Goal: Communication & Community: Answer question/provide support

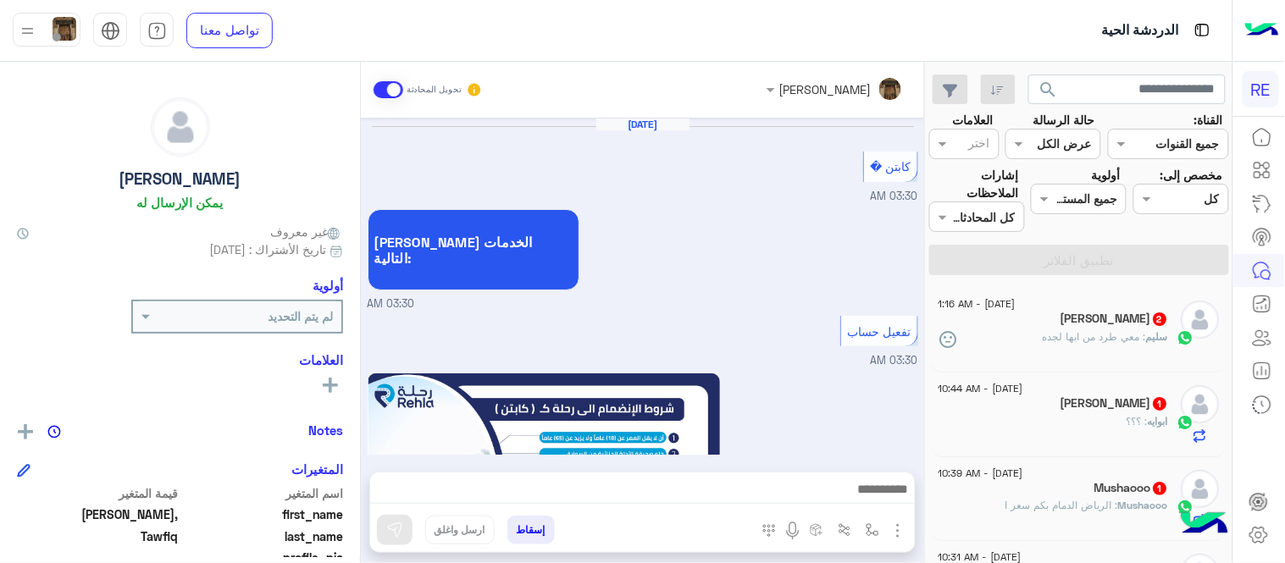
scroll to position [1015, 0]
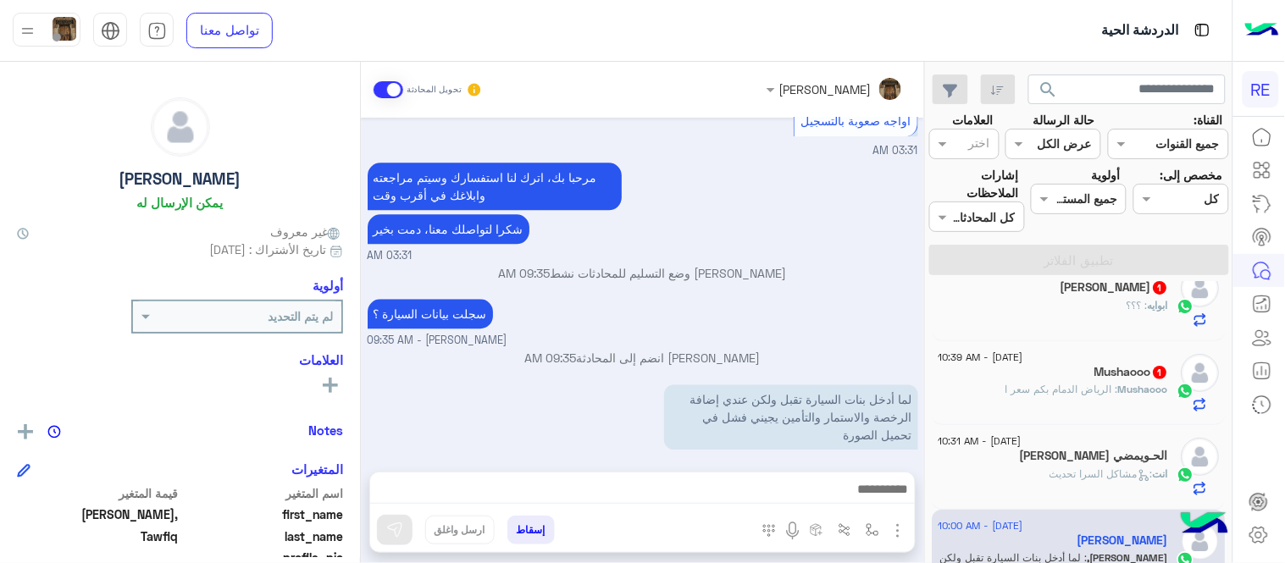
drag, startPoint x: 933, startPoint y: 329, endPoint x: 923, endPoint y: 322, distance: 12.2
click at [923, 322] on mat-drawer-container "search القناة: القناه جميع القنوات حالة الرسالة القناه عرض الكل العلامات اختر م…" at bounding box center [616, 316] width 1232 height 508
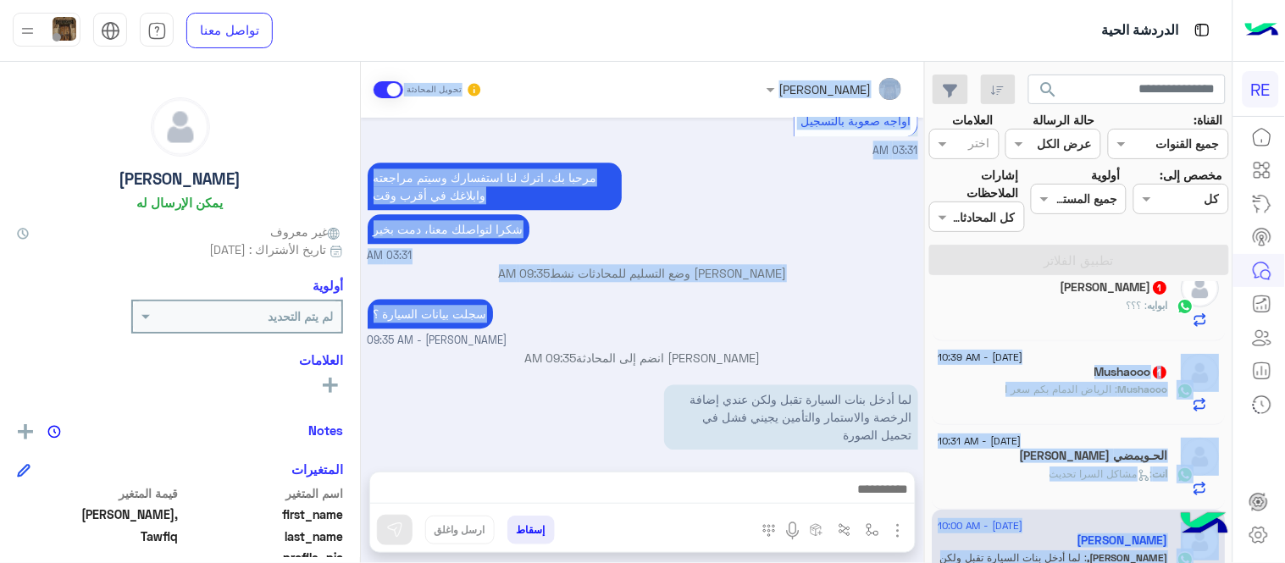
click at [910, 333] on small "[PERSON_NAME] - 09:35 AM" at bounding box center [643, 341] width 550 height 16
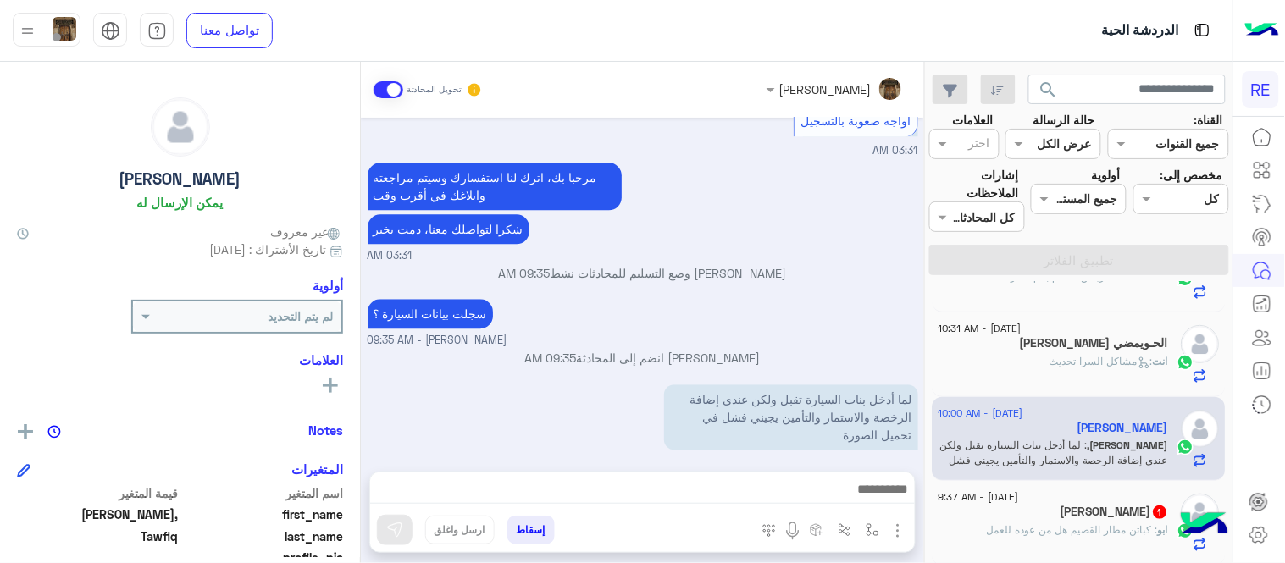
scroll to position [233, 0]
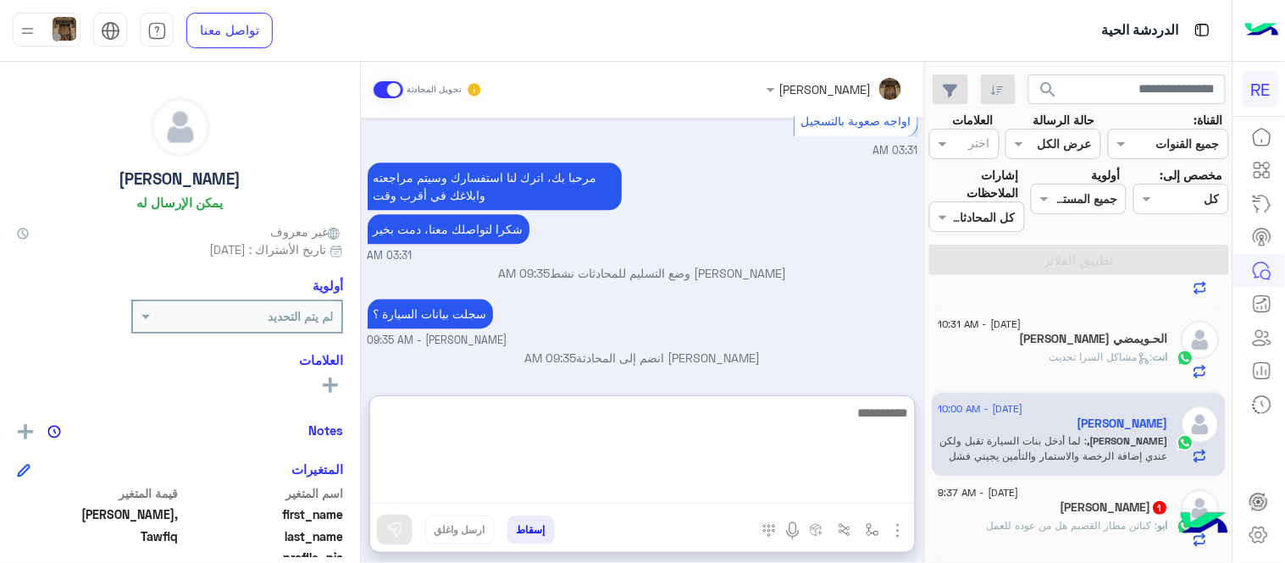
click at [775, 492] on textarea at bounding box center [642, 453] width 545 height 102
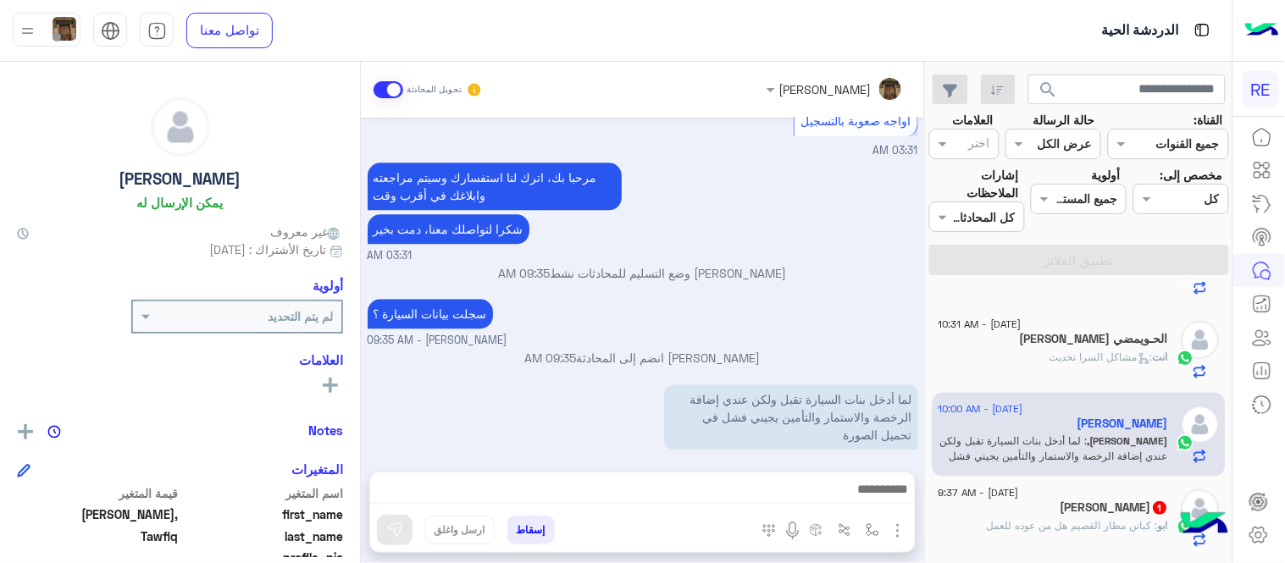
click at [793, 274] on div "[PERSON_NAME] وضع التسليم للمحادثات نشط 09:35 AM" at bounding box center [643, 279] width 550 height 30
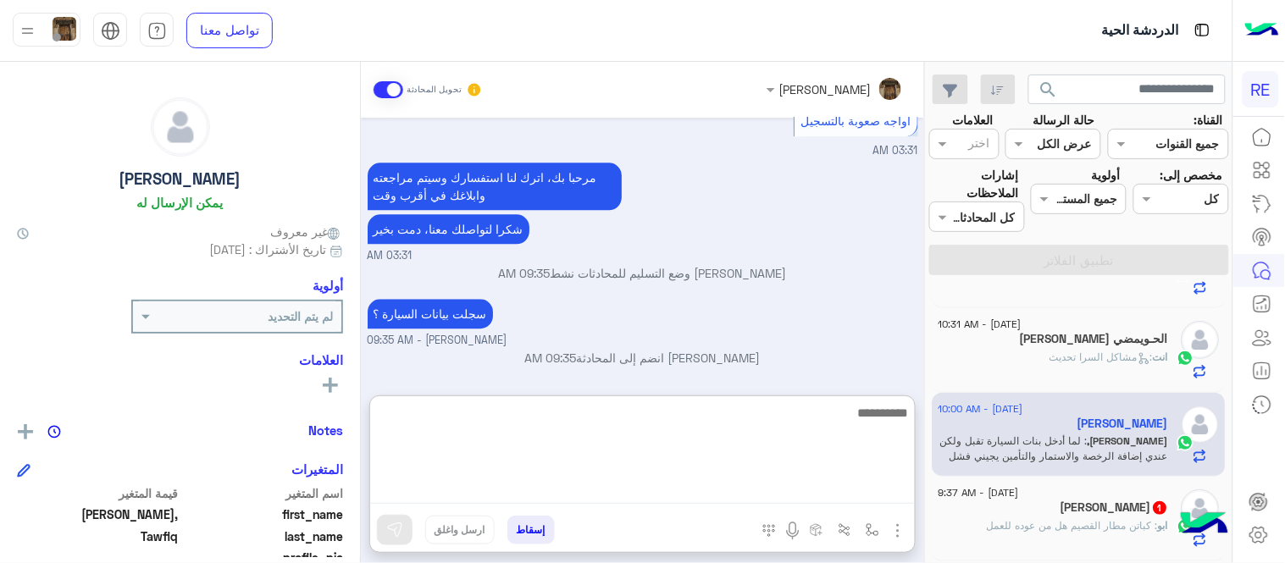
click at [722, 495] on textarea at bounding box center [642, 453] width 545 height 102
type textarea "**********"
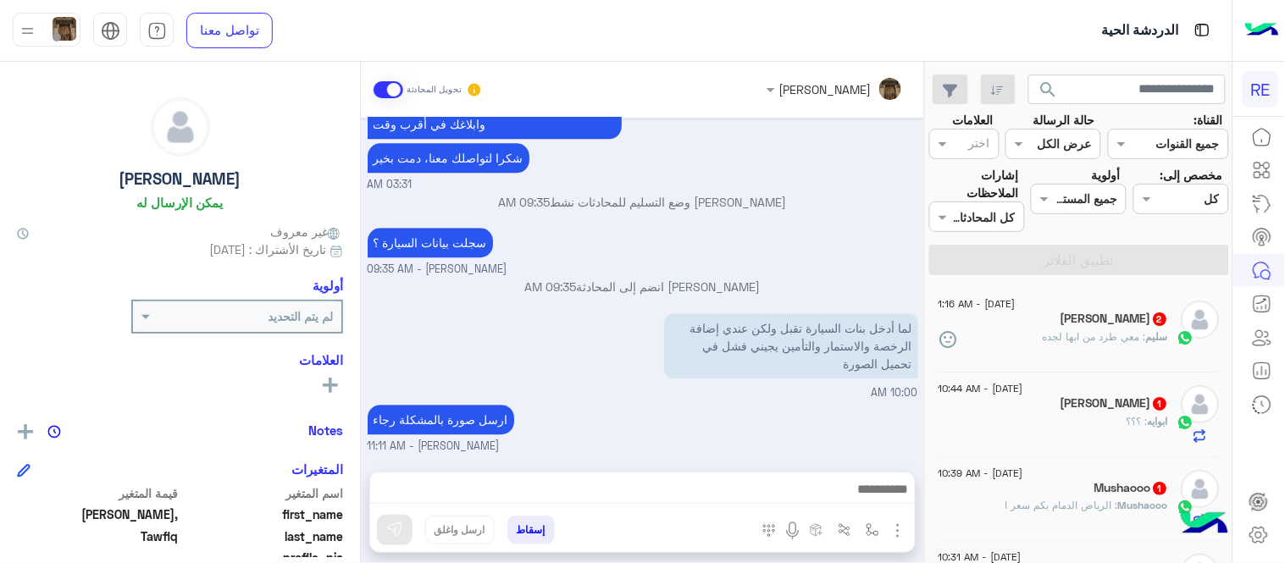
scroll to position [1098, 0]
click at [1039, 315] on div "[PERSON_NAME] 2" at bounding box center [1053, 321] width 230 height 18
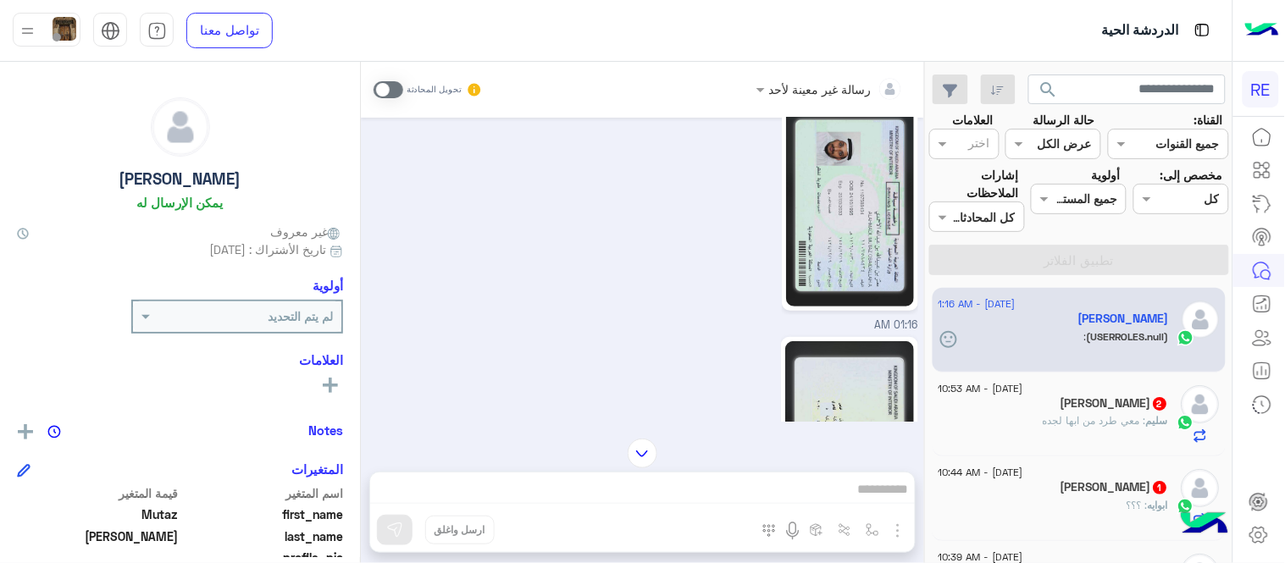
scroll to position [3538, 0]
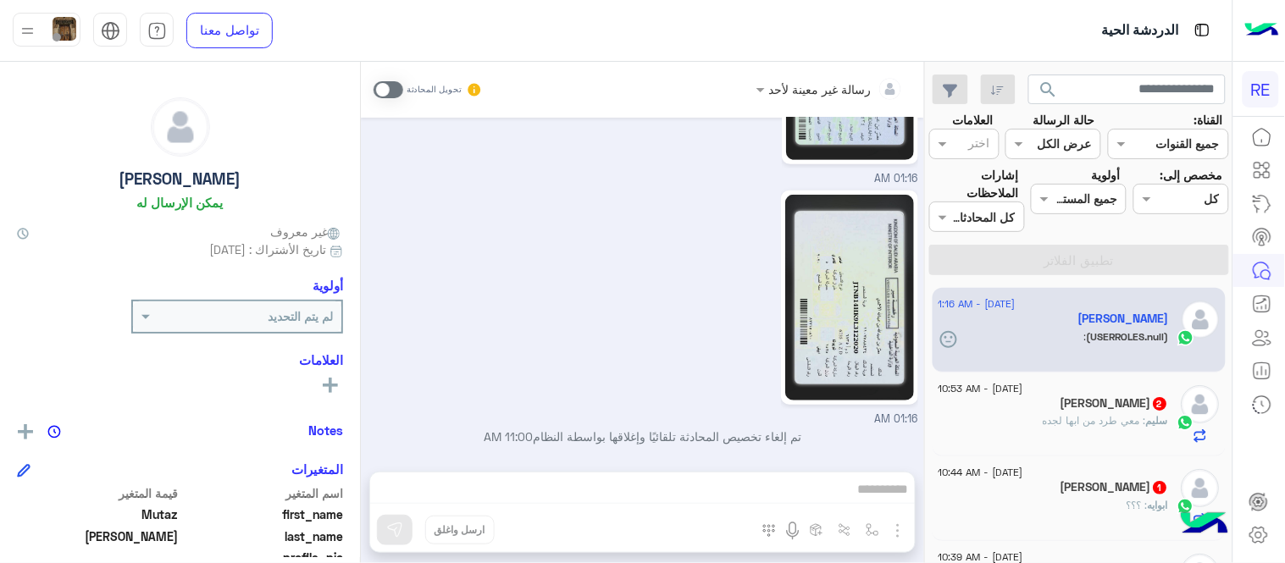
click at [1070, 434] on div "[PERSON_NAME] : معي طرد من ابها لجده" at bounding box center [1053, 428] width 230 height 30
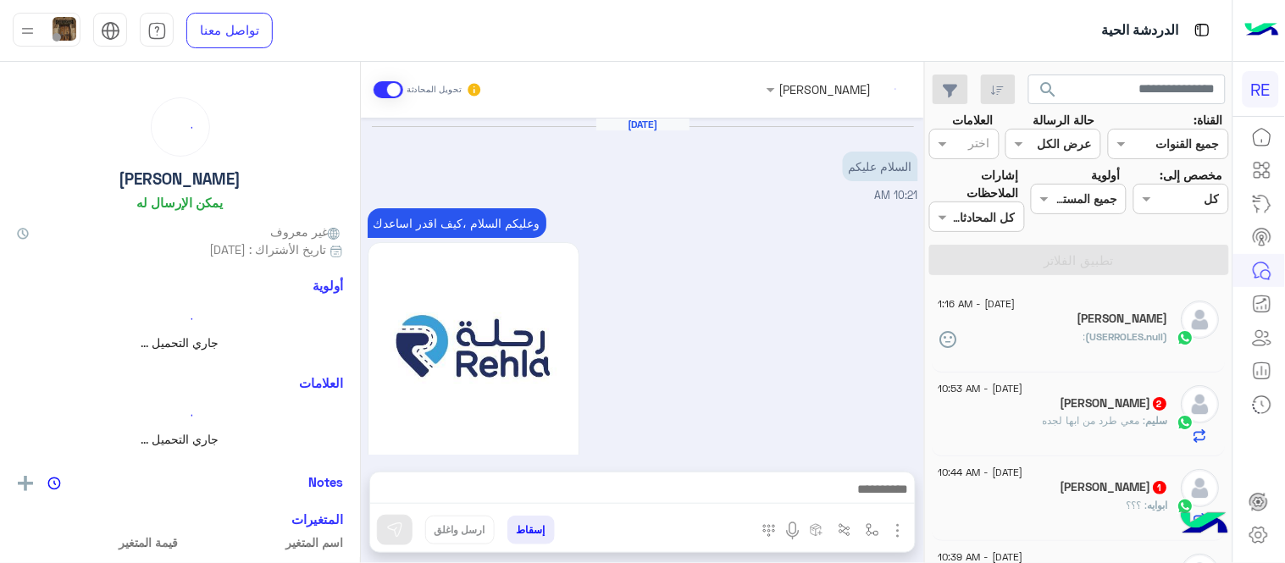
scroll to position [591, 0]
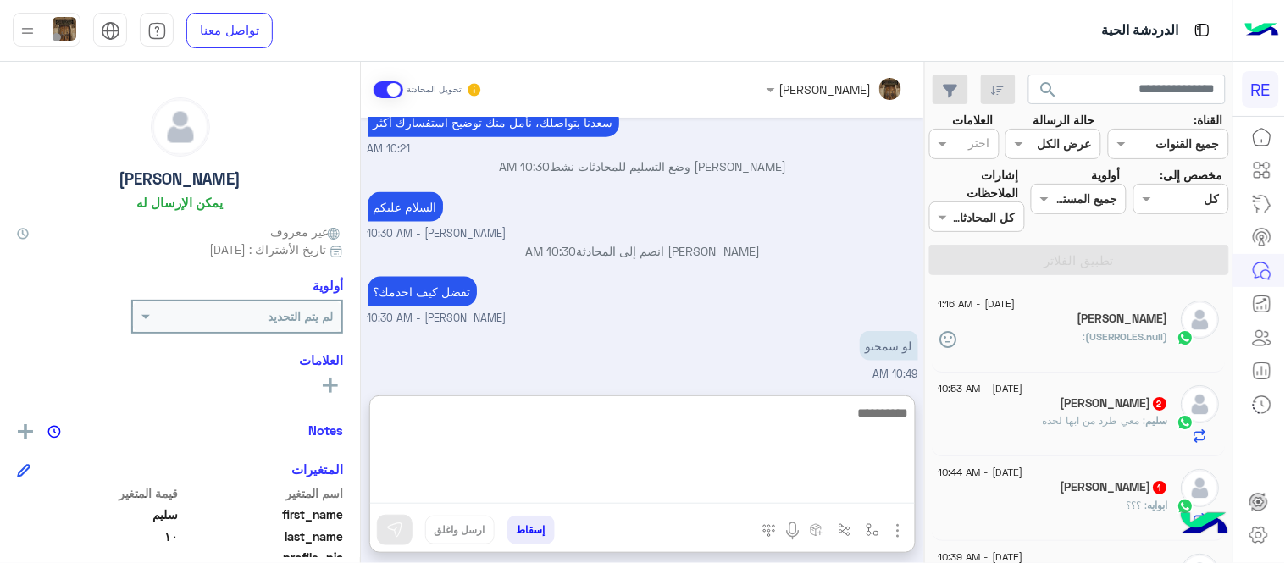
click at [746, 489] on textarea at bounding box center [642, 453] width 545 height 102
click at [879, 419] on textarea "**********" at bounding box center [642, 453] width 545 height 102
click at [783, 413] on textarea "**********" at bounding box center [642, 453] width 545 height 102
type textarea "**********"
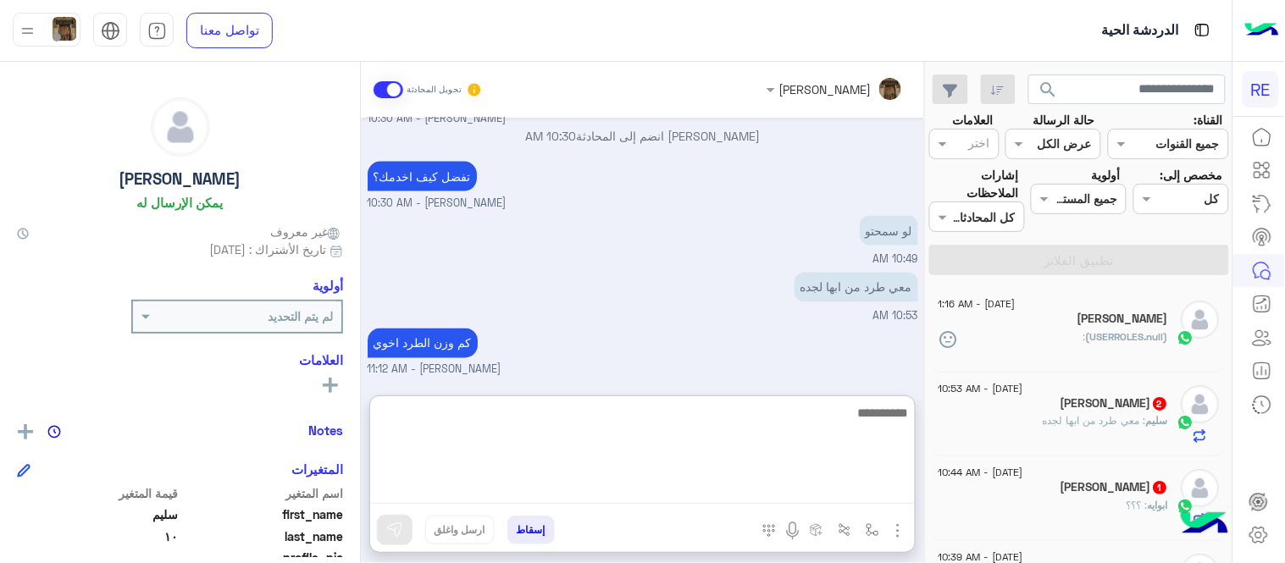
click at [818, 405] on textarea at bounding box center [642, 453] width 545 height 102
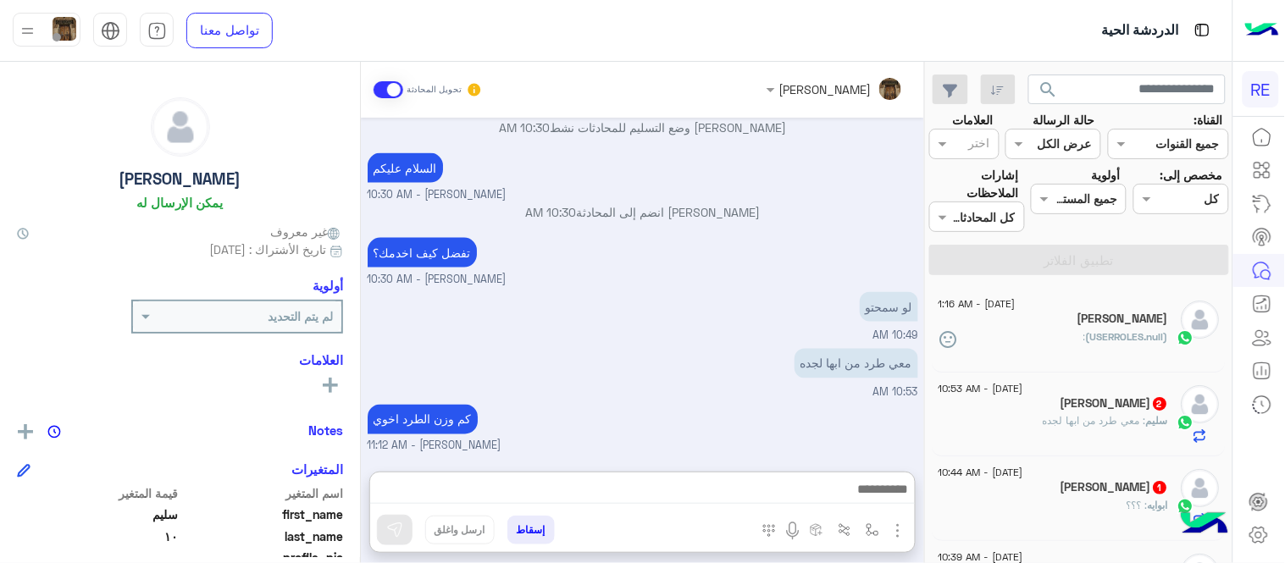
scroll to position [690, 0]
click at [1055, 335] on div "(USERROLES.null) :" at bounding box center [1053, 344] width 230 height 30
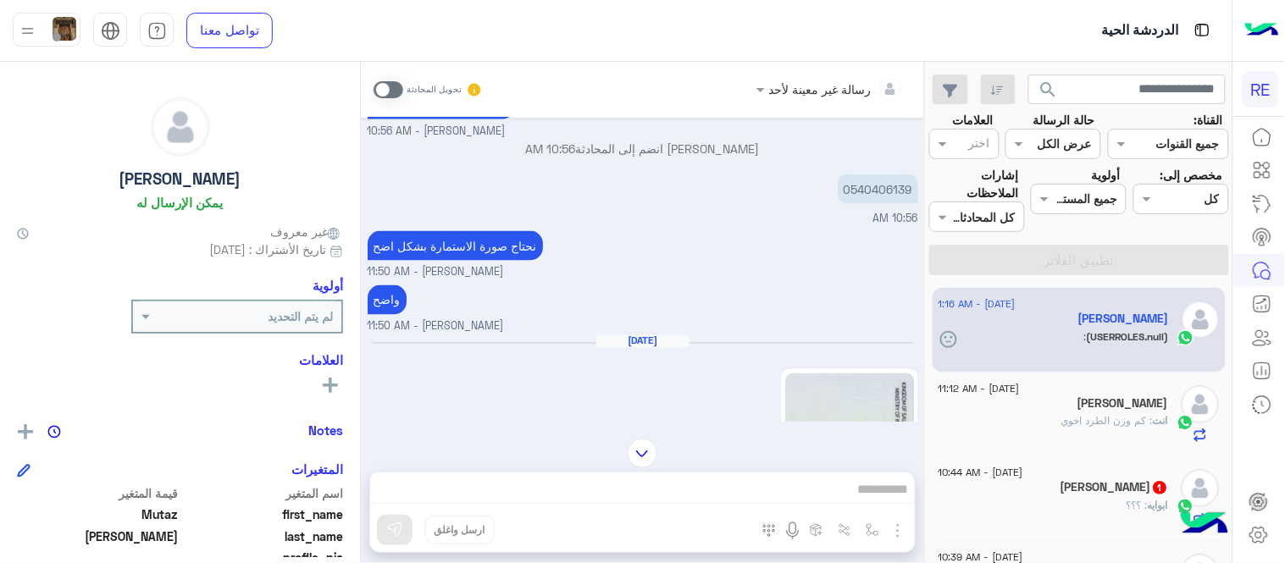
scroll to position [2273, 0]
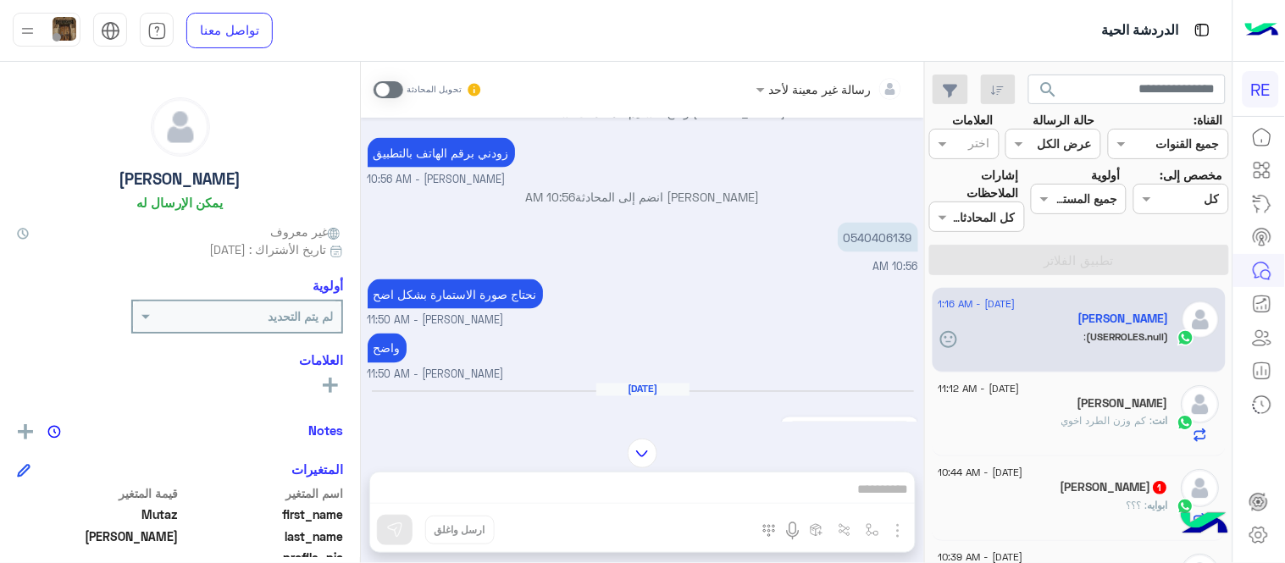
click at [900, 240] on p "0540406139" at bounding box center [878, 238] width 80 height 30
copy p "0540406139"
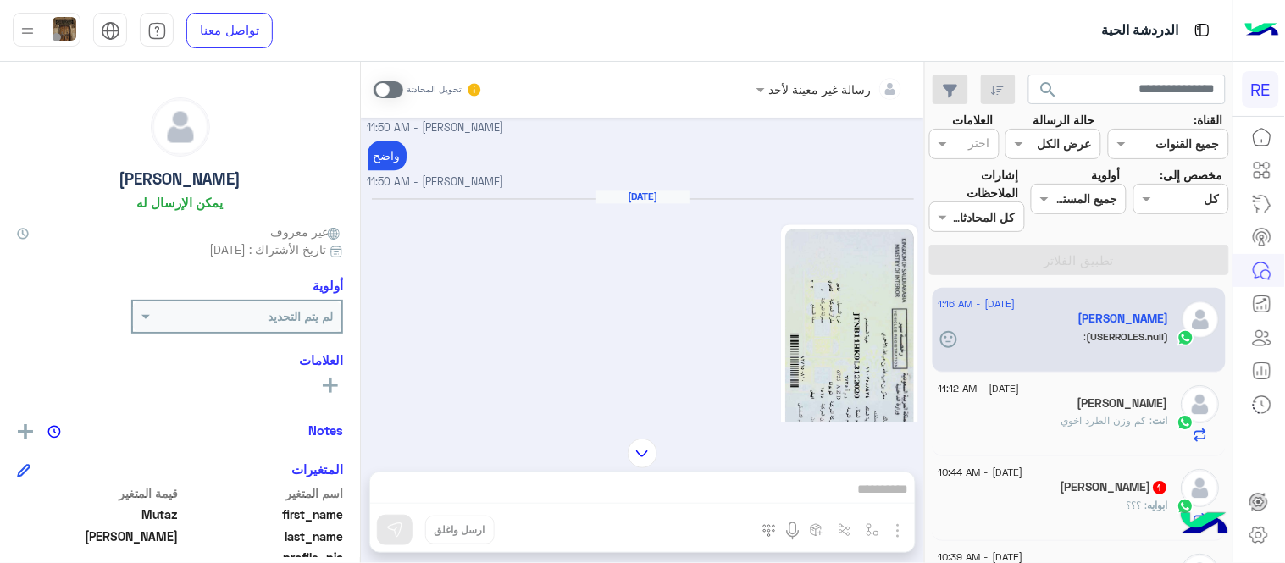
scroll to position [2609, 0]
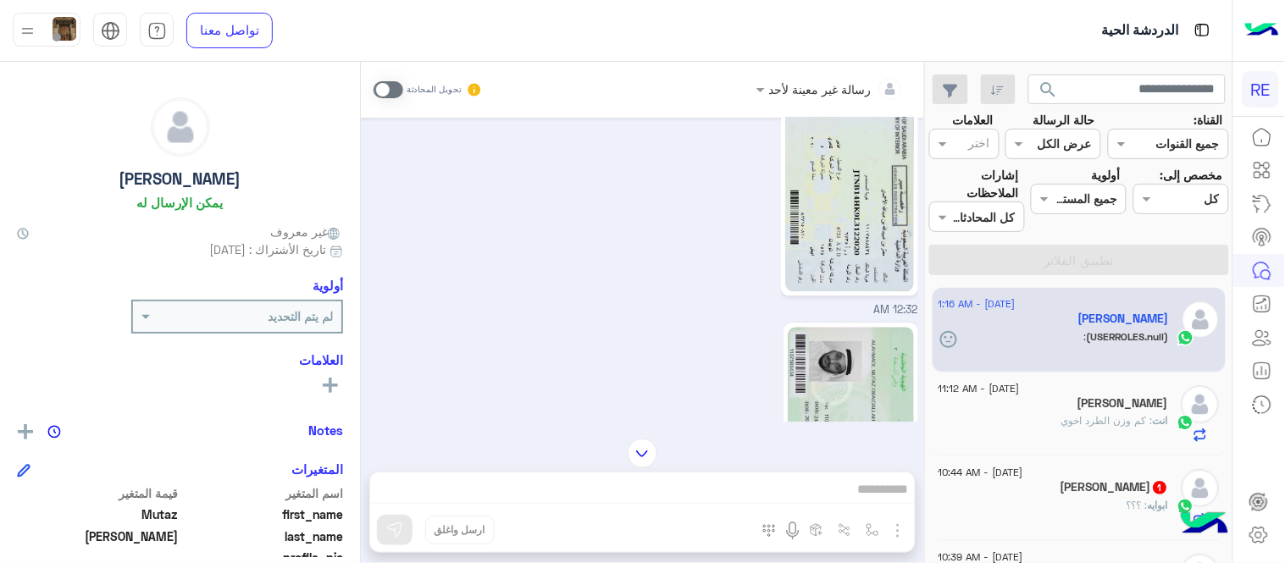
click at [887, 139] on img at bounding box center [849, 189] width 129 height 206
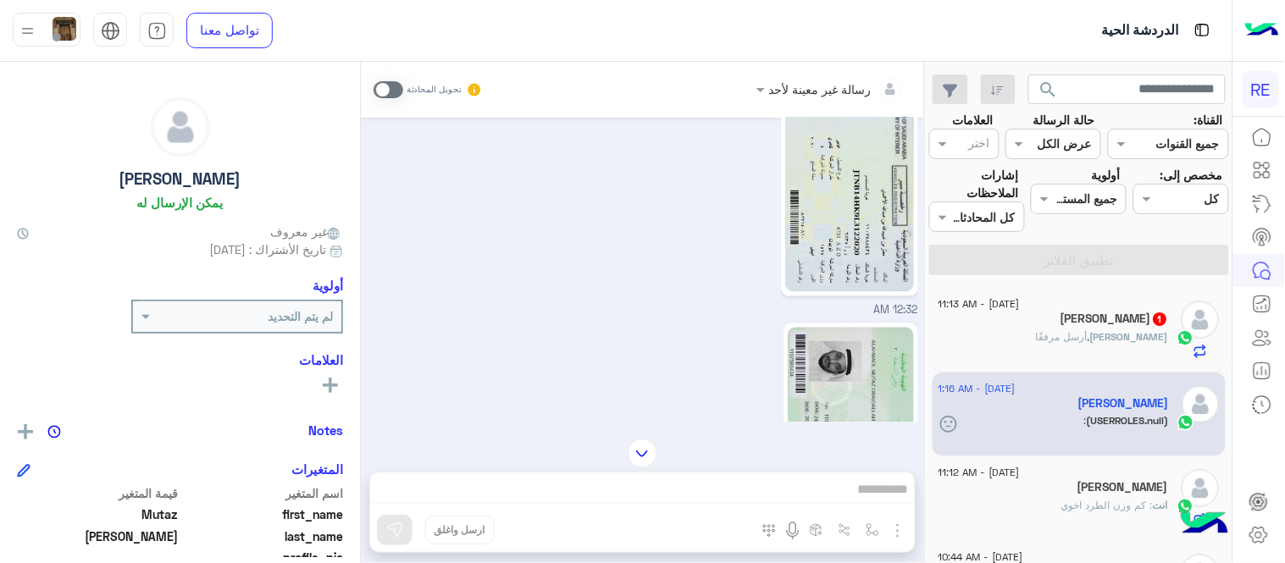
click at [646, 505] on div "رسالة غير معينة لأحد تحويل المحادثة [DATE] صباح الخير كم ياخذ الوقت لتفعيل الكا…" at bounding box center [642, 316] width 563 height 508
click at [382, 86] on span at bounding box center [388, 89] width 30 height 17
click at [636, 502] on div "رسالة غير معينة لأحد تحويل المحادثة [DATE] صباح الخير كم ياخذ الوقت لتفعيل الكا…" at bounding box center [642, 316] width 563 height 508
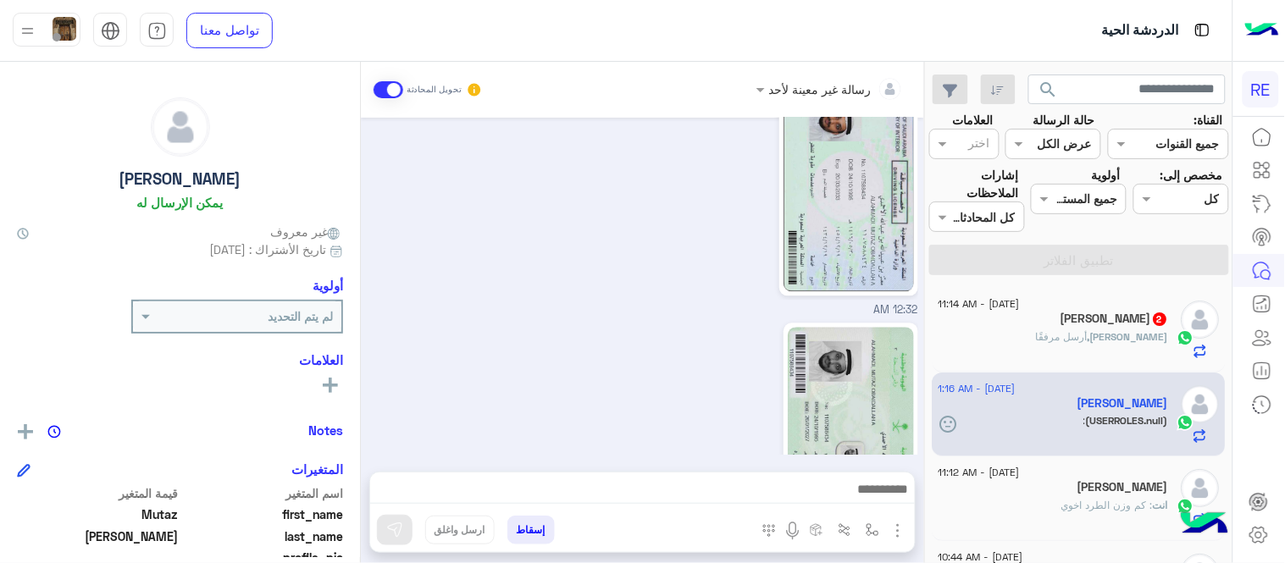
scroll to position [3570, 0]
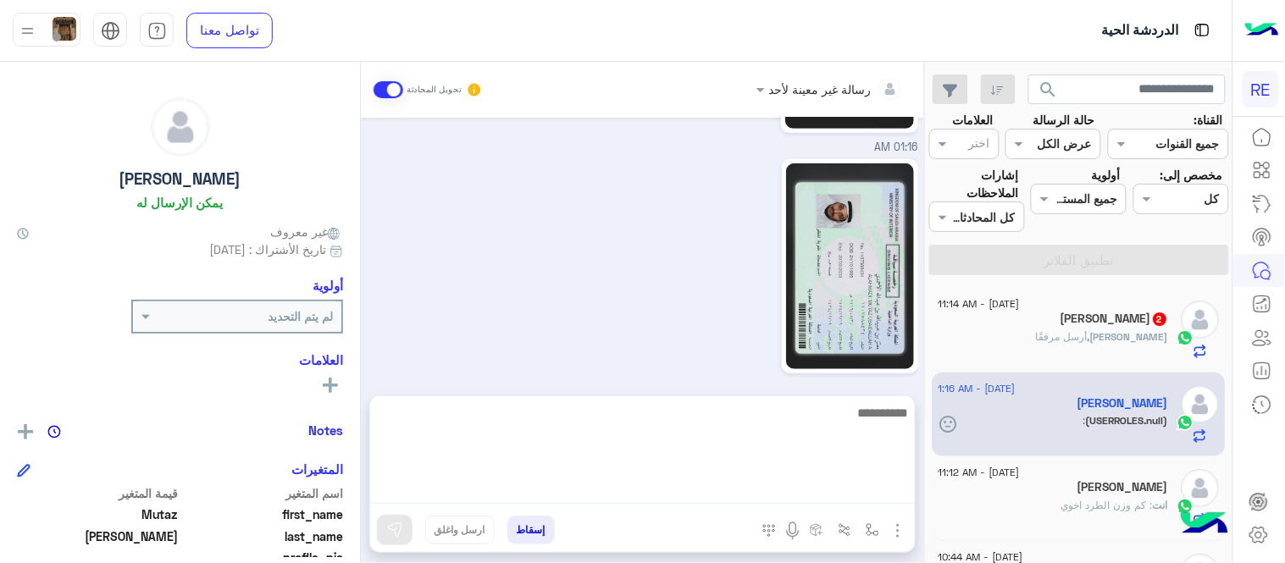
click at [628, 491] on textarea at bounding box center [642, 453] width 545 height 102
type textarea "**********"
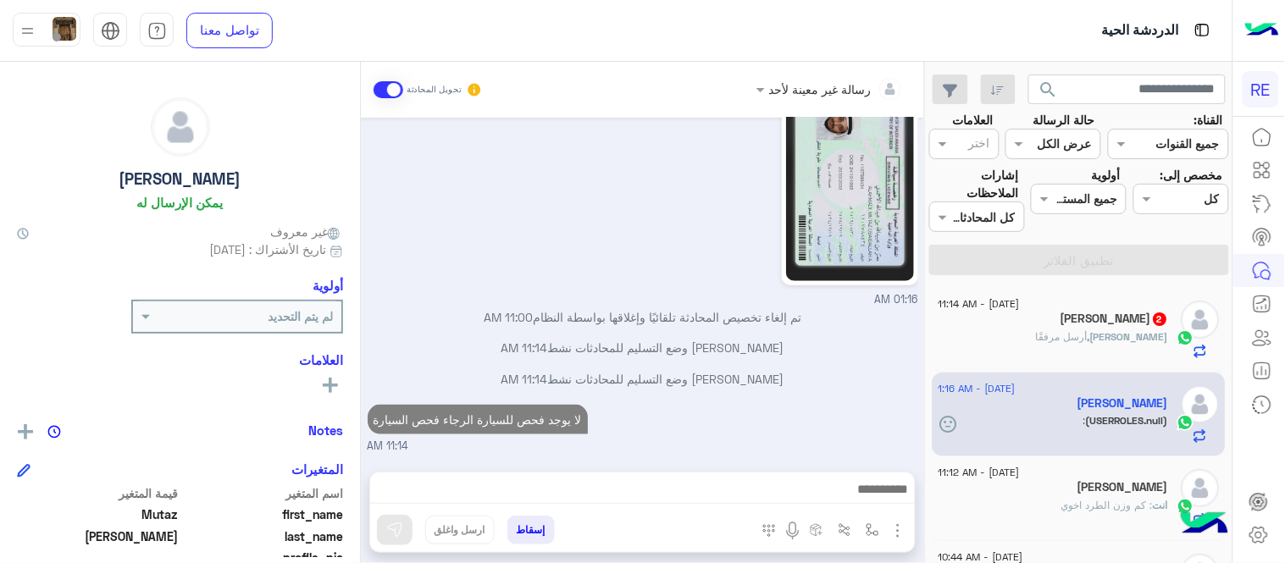
scroll to position [3654, 0]
click at [824, 328] on div "[DATE] صباح الخير كم ياخذ الوقت لتفعيل الكابتن 03:24 AM [PERSON_NAME]، نأمل منك…" at bounding box center [642, 286] width 563 height 337
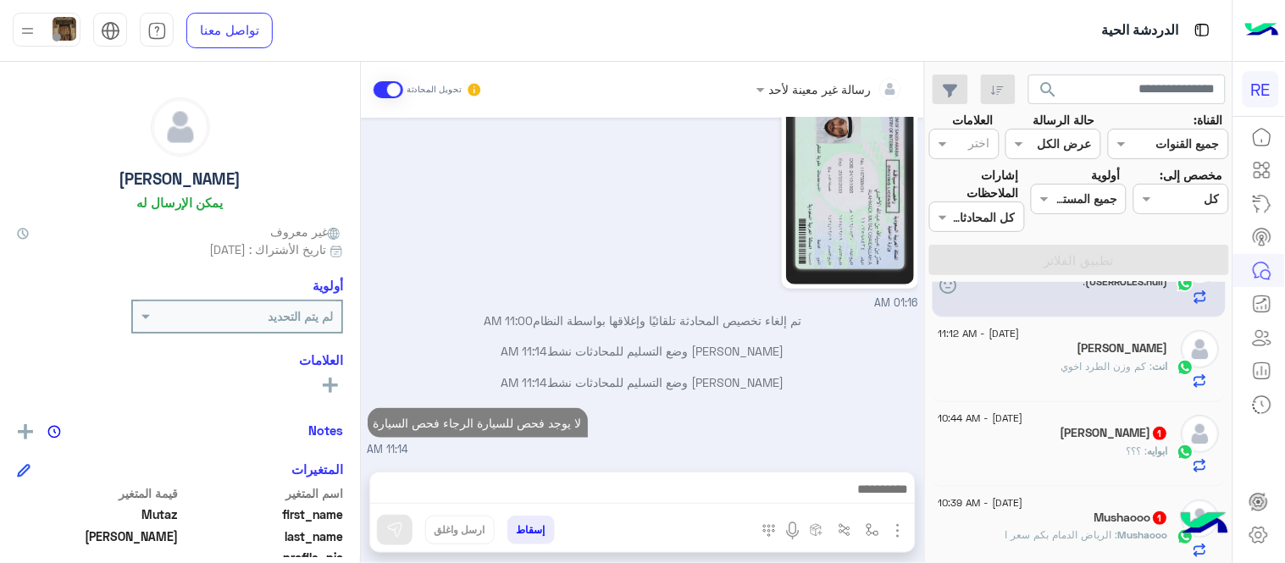
scroll to position [183, 0]
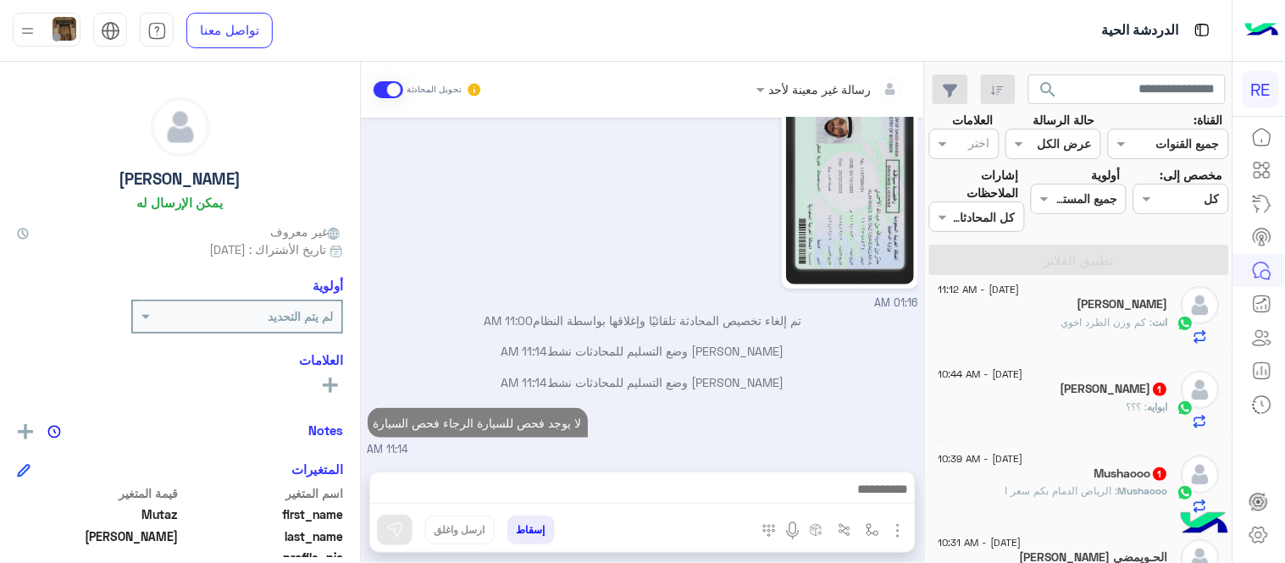
click at [995, 404] on div "ابوايه : ؟؟؟" at bounding box center [1053, 415] width 230 height 30
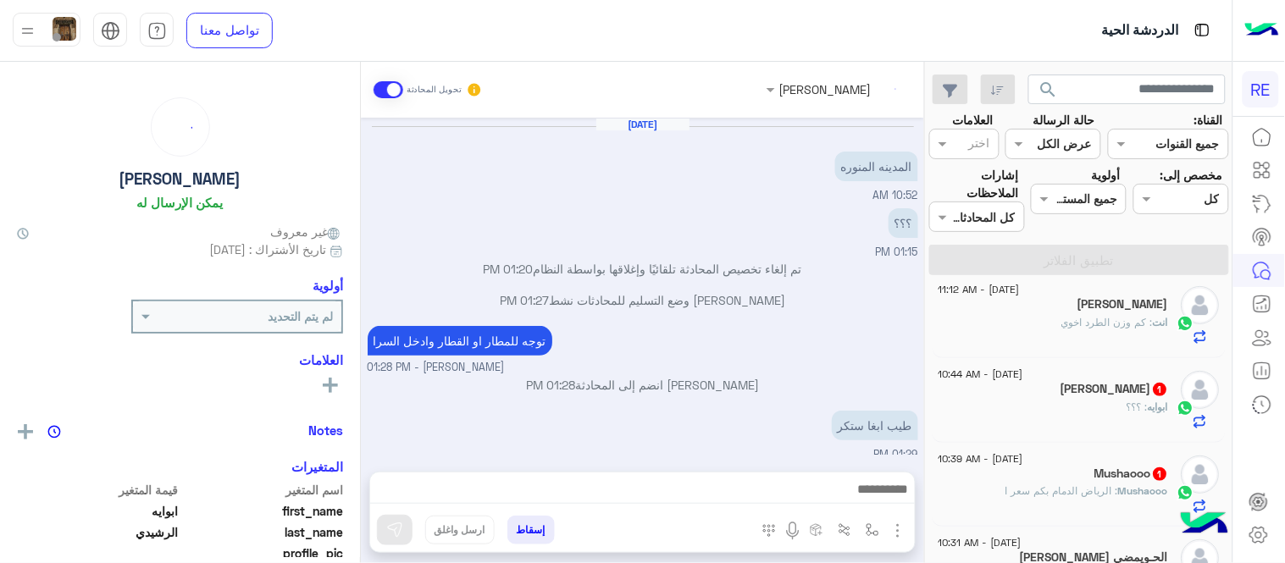
scroll to position [207, 0]
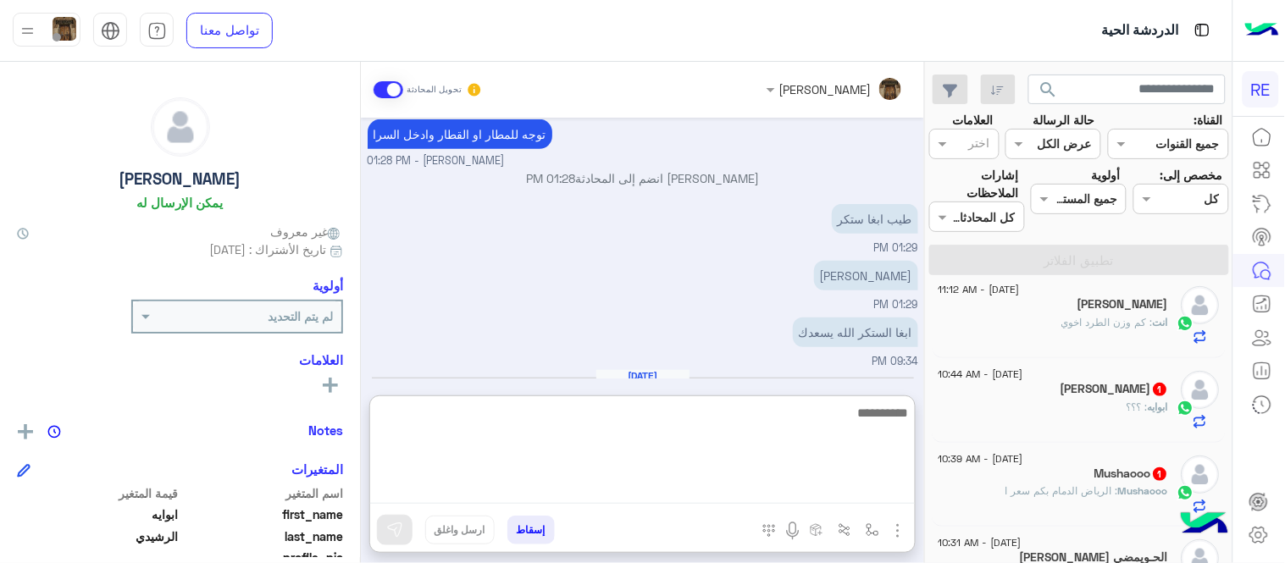
click at [777, 490] on textarea at bounding box center [642, 453] width 545 height 102
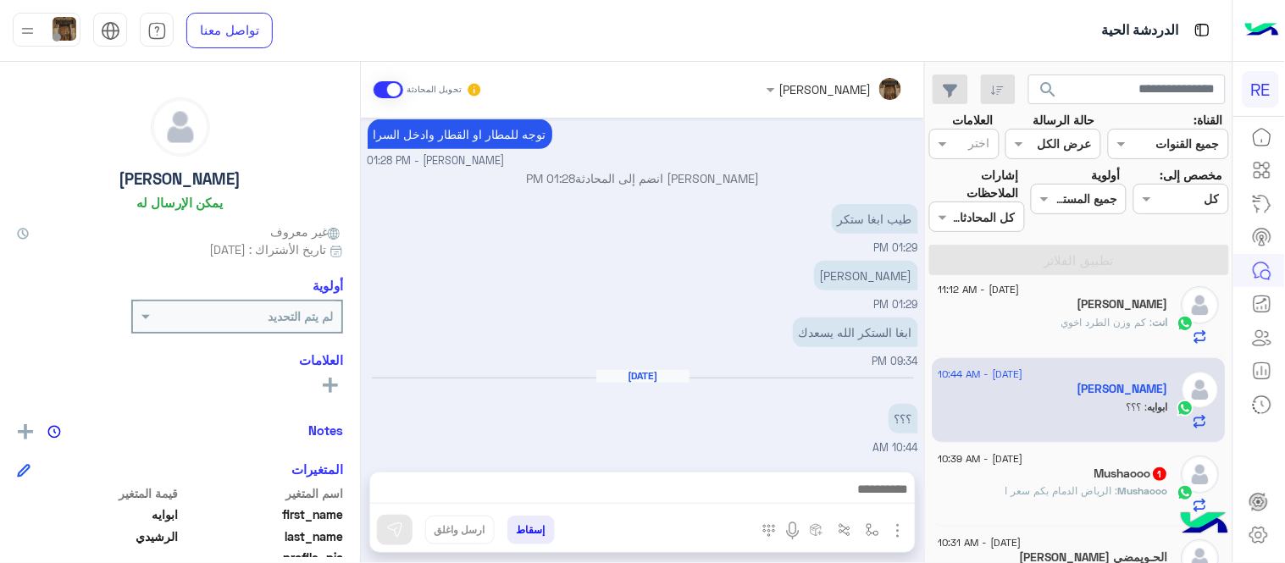
click at [682, 266] on div "[PERSON_NAME] 01:29 PM" at bounding box center [643, 285] width 550 height 57
